Goal: Task Accomplishment & Management: Use online tool/utility

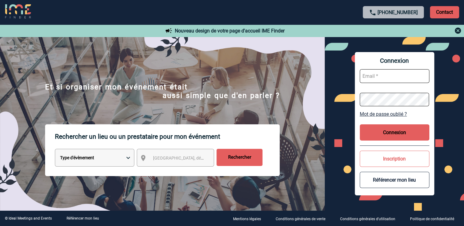
click at [128, 160] on select "Type d'évènement Séminaire avec nuitée Réunion Repas de groupe Team Building & …" at bounding box center [94, 158] width 79 height 18
select select "3"
click at [55, 150] on select "Type d'évènement Séminaire avec nuitée Réunion Repas de groupe Team Building & …" at bounding box center [94, 158] width 79 height 18
click at [156, 158] on span "Ville, département, région..." at bounding box center [195, 158] width 85 height 5
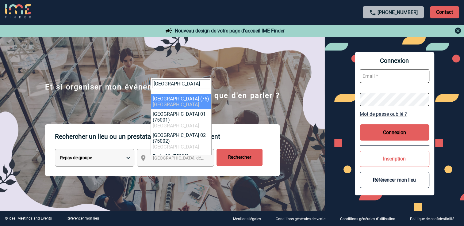
type input "Paris"
select select "3"
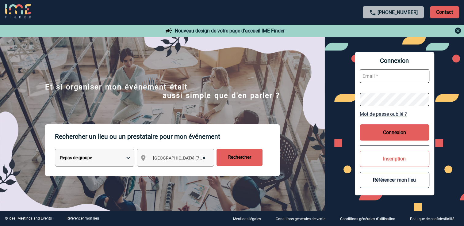
click at [232, 158] on input "Rechercher" at bounding box center [239, 157] width 46 height 17
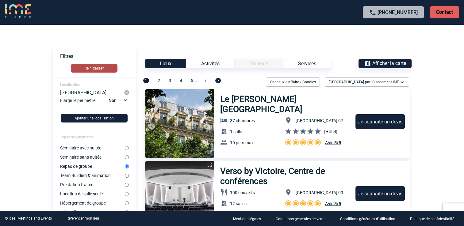
click at [94, 67] on button "Réinitialiser" at bounding box center [94, 68] width 47 height 9
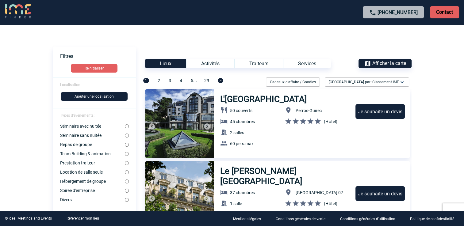
click at [126, 145] on input "Repas de groupe" at bounding box center [127, 145] width 4 height 4
radio input "true"
click at [171, 65] on div "Lieux" at bounding box center [165, 64] width 41 height 10
click at [166, 66] on div "Lieux" at bounding box center [165, 64] width 41 height 10
click at [381, 65] on span "Afficher la carte" at bounding box center [389, 63] width 34 height 6
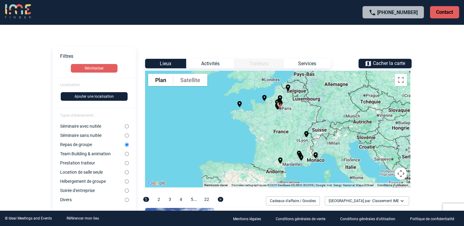
click at [278, 108] on img "Palais des Congrès - Paris Saclay" at bounding box center [279, 104] width 7 height 7
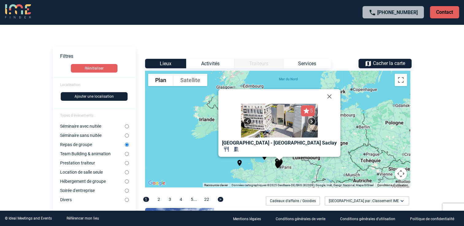
click at [442, 105] on body "[PHONE_NUMBER] Contact Contact Voir les filtres Filtres Réinitialiser Localisat…" at bounding box center [232, 113] width 464 height 226
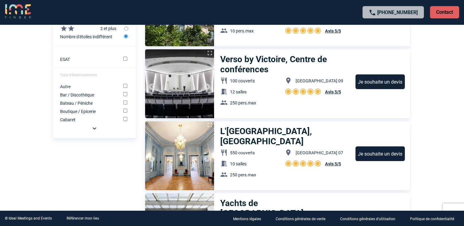
scroll to position [307, 0]
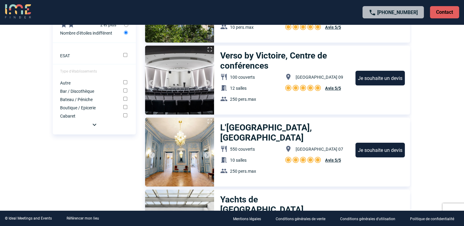
click at [94, 128] on img at bounding box center [94, 124] width 7 height 7
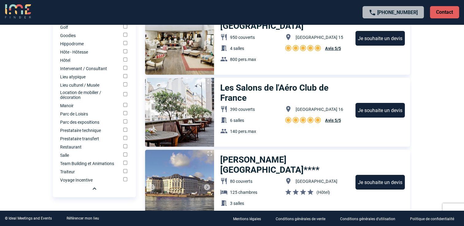
scroll to position [521, 0]
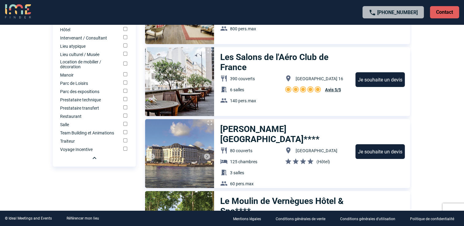
click at [124, 118] on input "Restaurant" at bounding box center [125, 116] width 4 height 4
checkbox input "true"
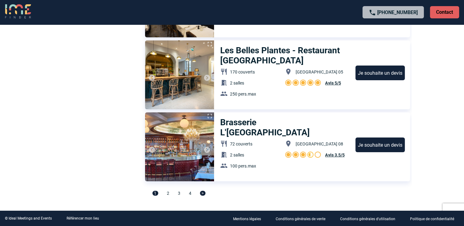
scroll to position [2192, 0]
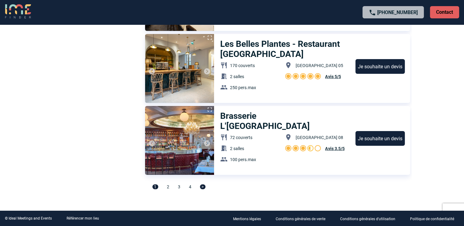
click at [200, 187] on span ">" at bounding box center [203, 187] width 6 height 5
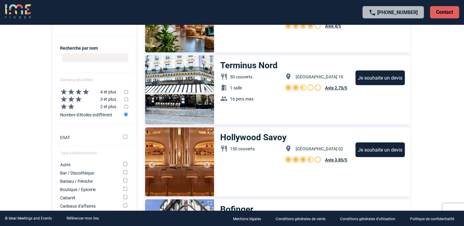
scroll to position [76, 0]
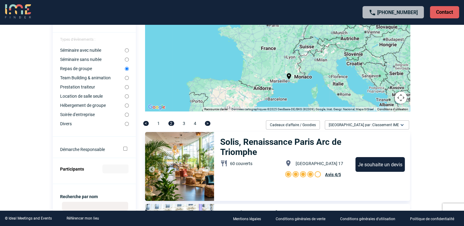
click at [399, 127] on img at bounding box center [402, 125] width 6 height 6
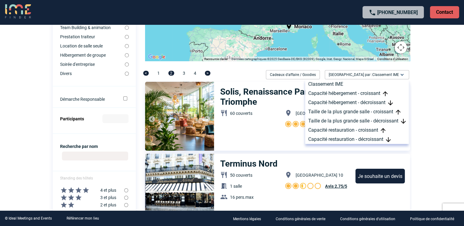
scroll to position [137, 0]
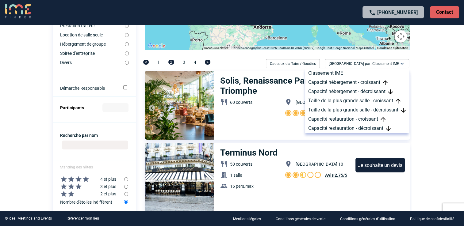
click at [109, 109] on input "Participants" at bounding box center [115, 107] width 26 height 9
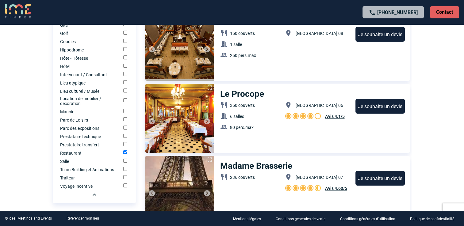
scroll to position [505, 0]
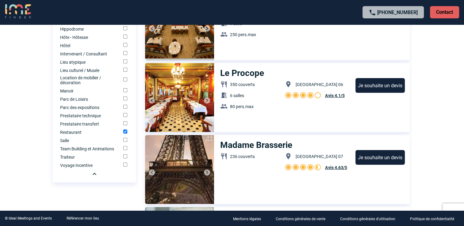
type input "23"
click at [93, 178] on img at bounding box center [94, 173] width 7 height 7
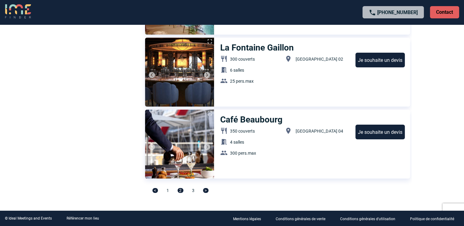
scroll to position [2192, 0]
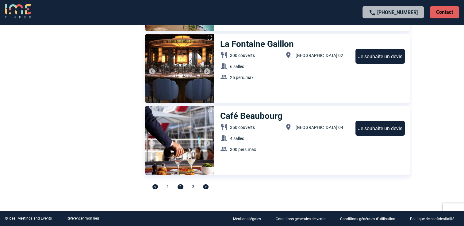
click at [204, 188] on span ">" at bounding box center [206, 187] width 6 height 5
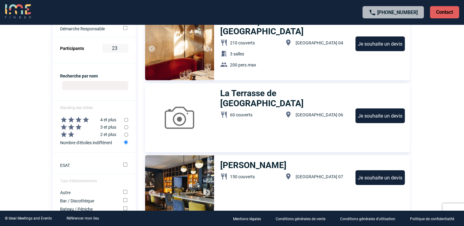
scroll to position [215, 0]
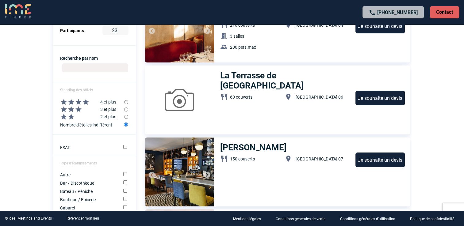
click at [125, 104] on input "radio" at bounding box center [126, 102] width 4 height 4
radio input "true"
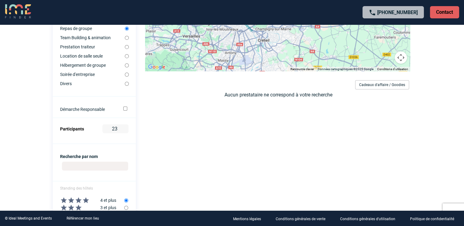
scroll to position [123, 0]
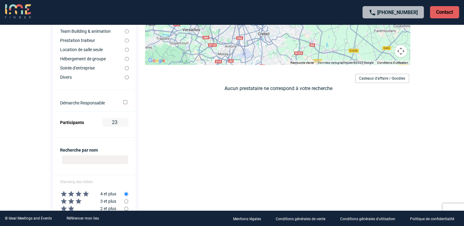
click at [126, 202] on input "radio" at bounding box center [126, 202] width 4 height 4
radio input "true"
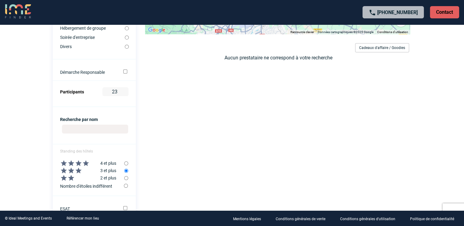
click at [126, 178] on input "radio" at bounding box center [126, 178] width 4 height 4
radio input "true"
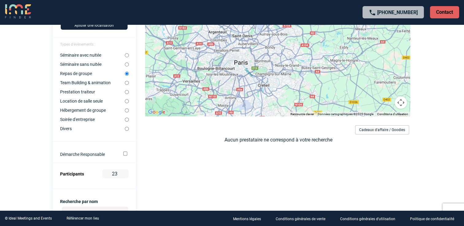
scroll to position [61, 0]
